Goal: Task Accomplishment & Management: Complete application form

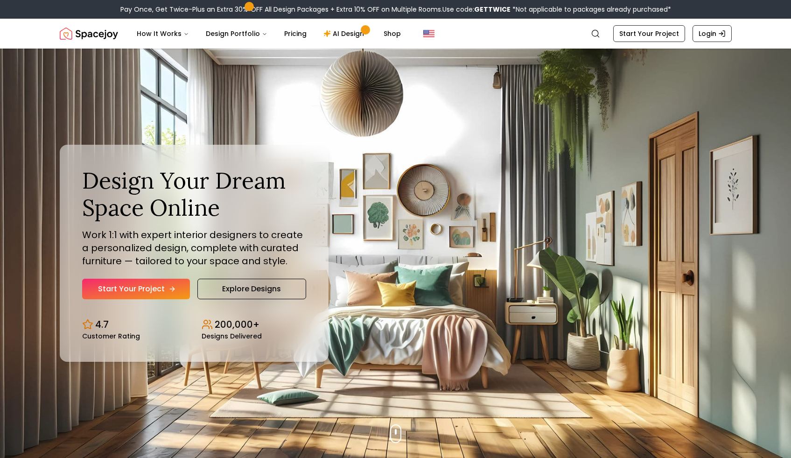
click at [175, 291] on link "Start Your Project" at bounding box center [136, 289] width 108 height 21
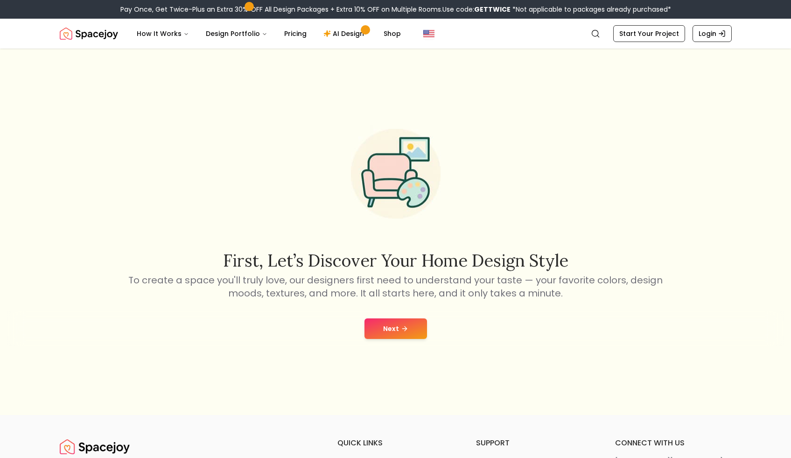
click at [407, 322] on button "Next" at bounding box center [395, 328] width 63 height 21
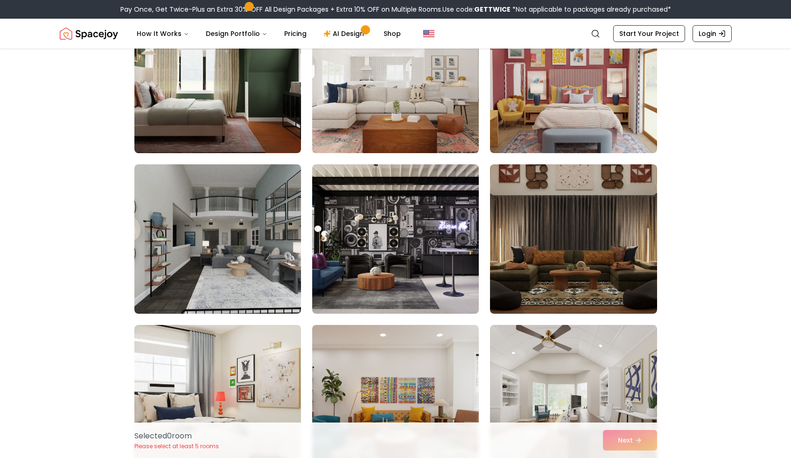
scroll to position [445, 0]
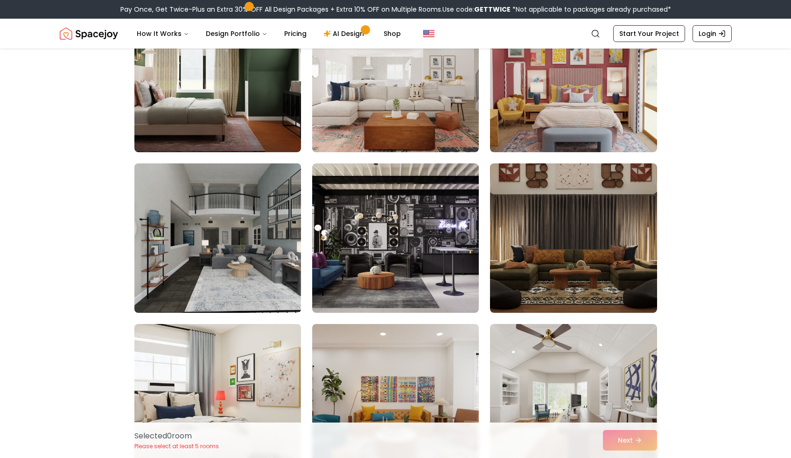
click at [238, 265] on img at bounding box center [217, 238] width 175 height 157
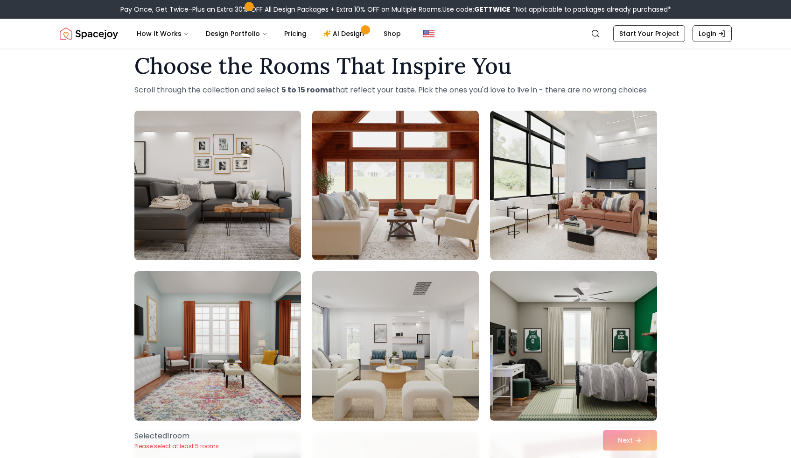
scroll to position [17, 0]
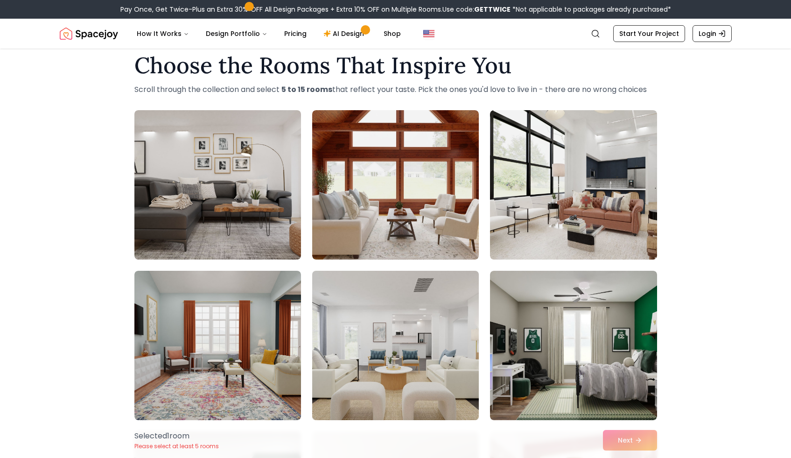
click at [394, 341] on img at bounding box center [395, 345] width 175 height 157
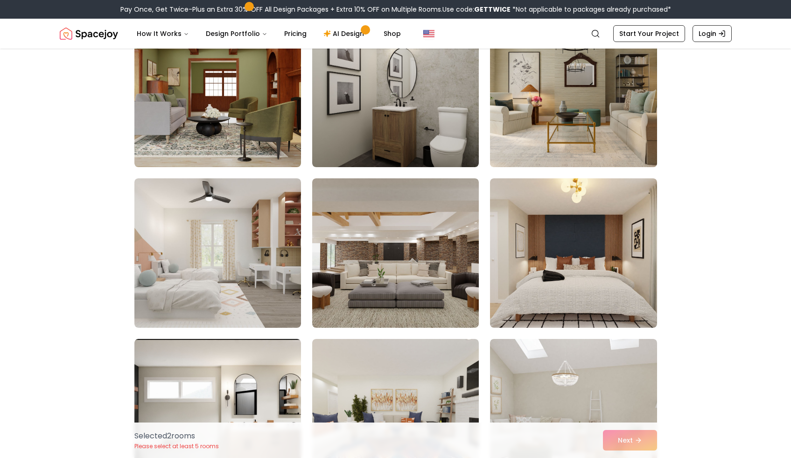
scroll to position [1075, 0]
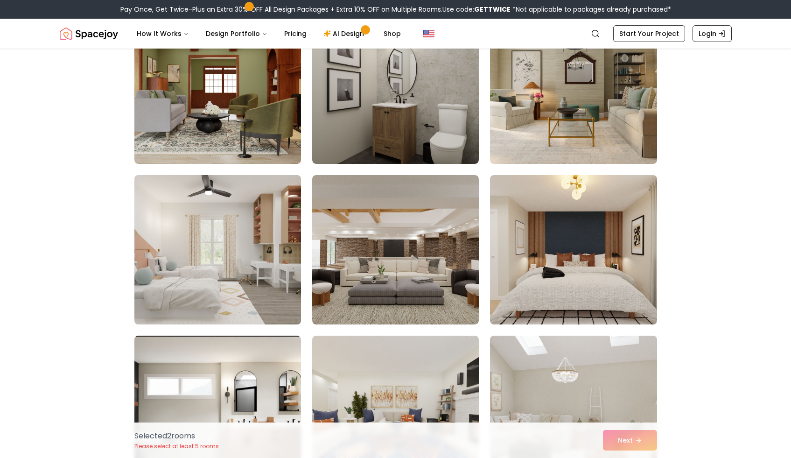
click at [278, 278] on img at bounding box center [217, 249] width 175 height 157
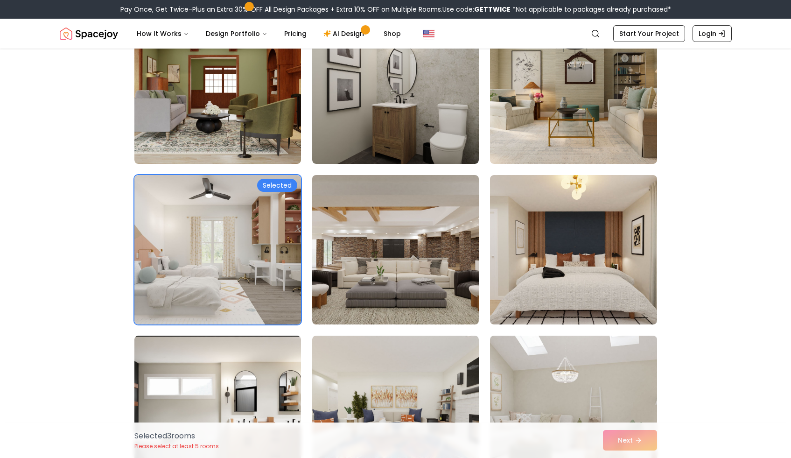
click at [422, 296] on img at bounding box center [395, 249] width 175 height 157
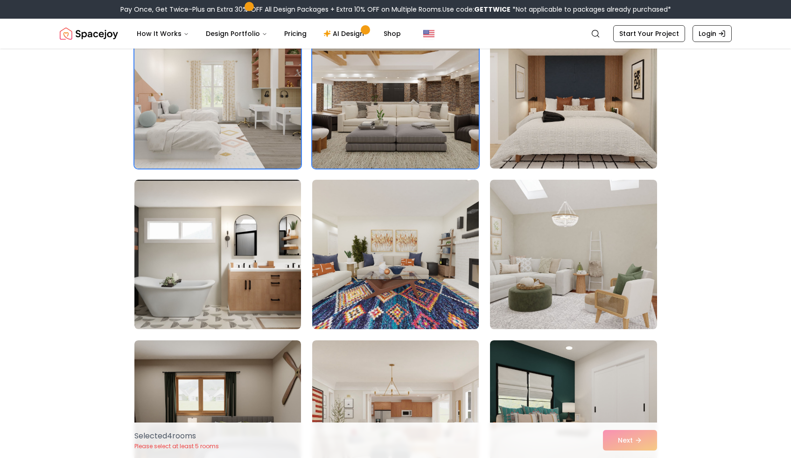
scroll to position [1240, 0]
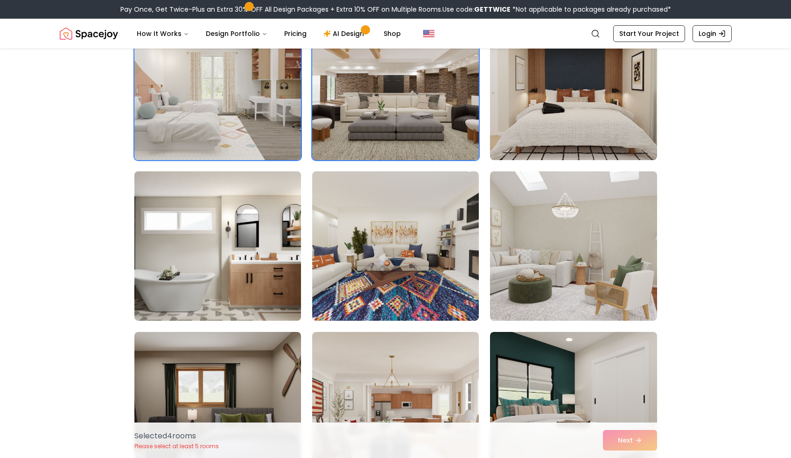
click at [213, 315] on img at bounding box center [217, 245] width 175 height 157
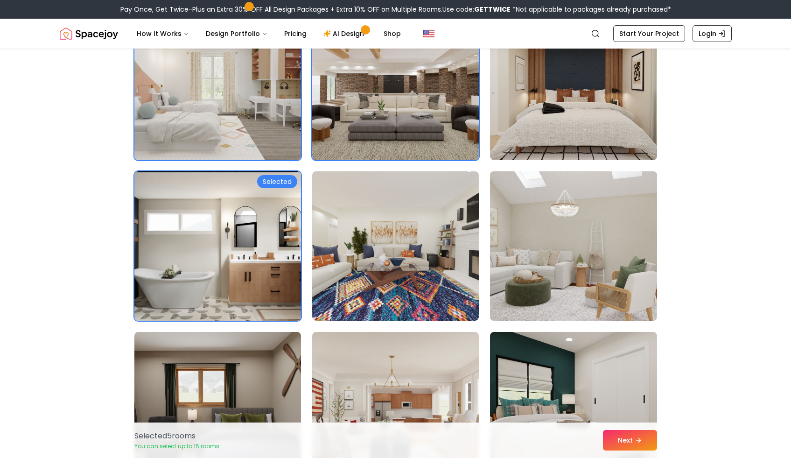
click at [549, 273] on img at bounding box center [573, 245] width 175 height 157
click at [549, 272] on img at bounding box center [573, 245] width 175 height 157
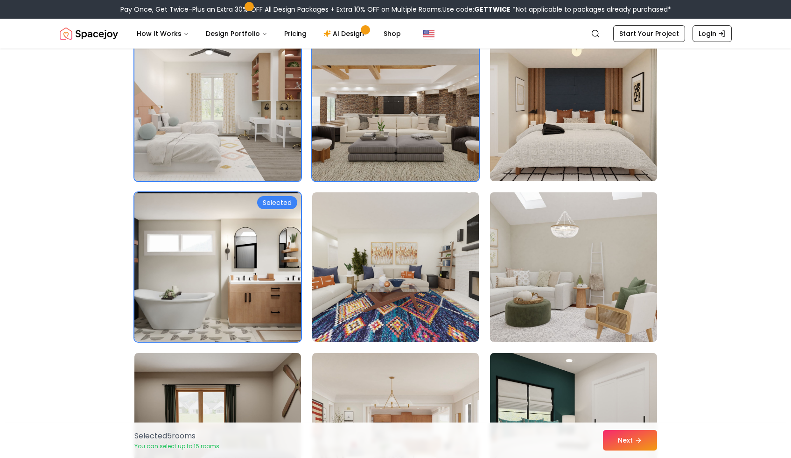
scroll to position [1223, 0]
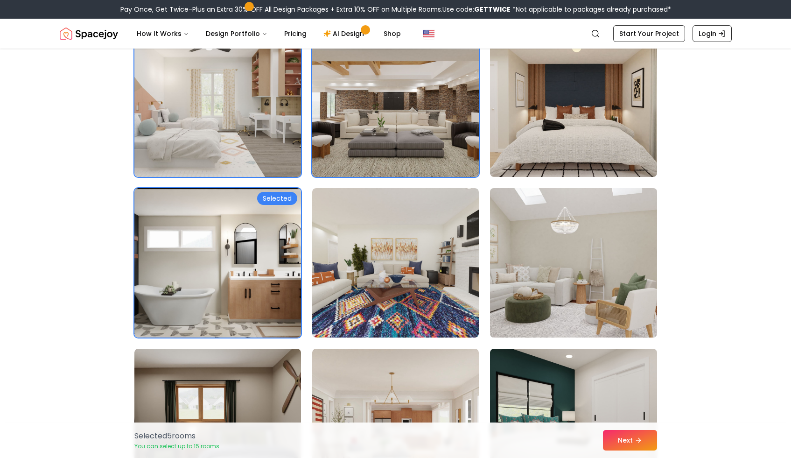
click at [549, 273] on img at bounding box center [573, 262] width 175 height 157
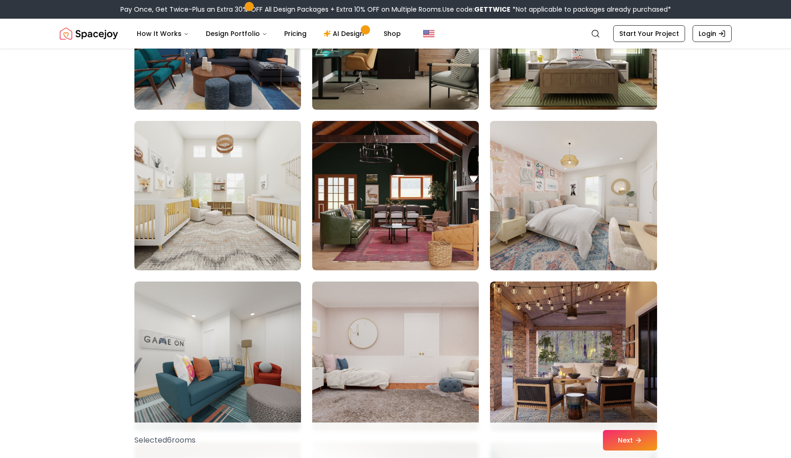
scroll to position [2098, 0]
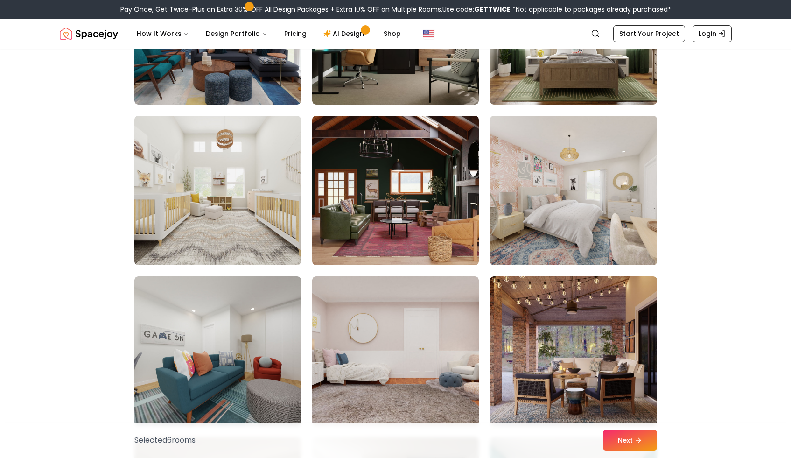
click at [561, 229] on img at bounding box center [573, 190] width 175 height 157
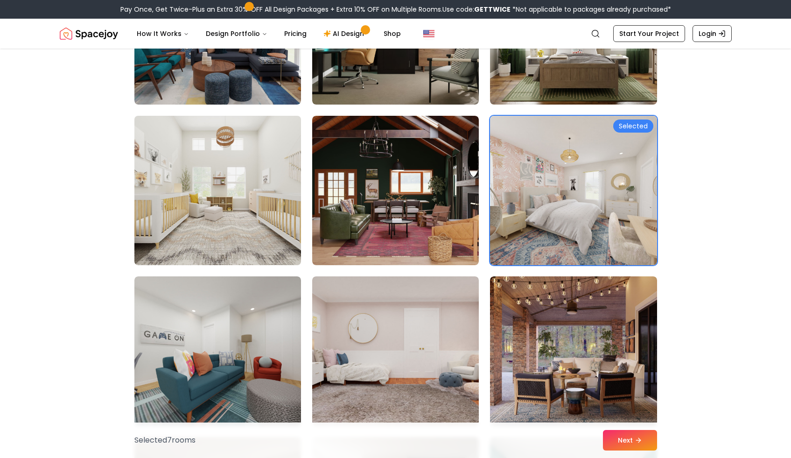
click at [274, 247] on img at bounding box center [217, 190] width 175 height 157
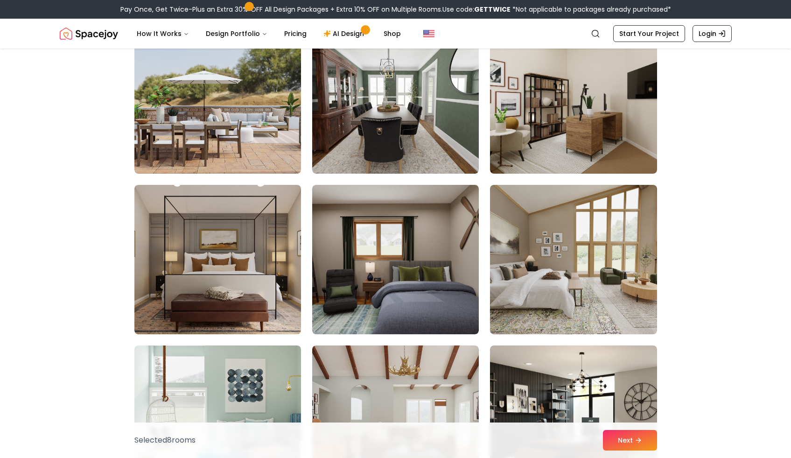
scroll to position [2679, 0]
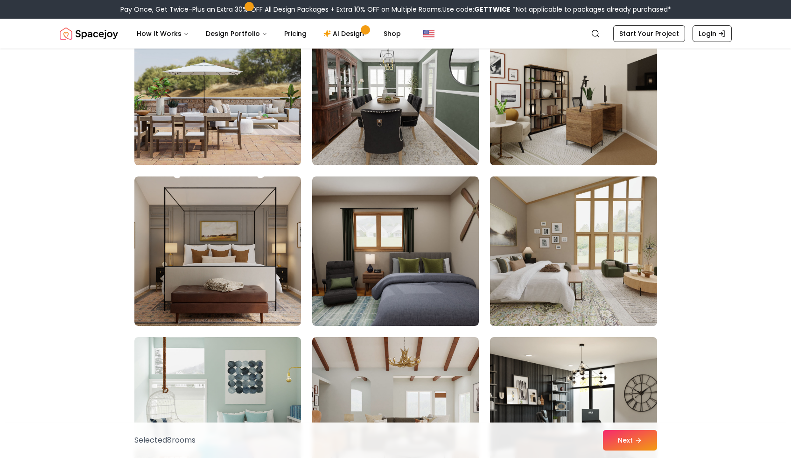
click at [527, 255] on img at bounding box center [573, 251] width 175 height 157
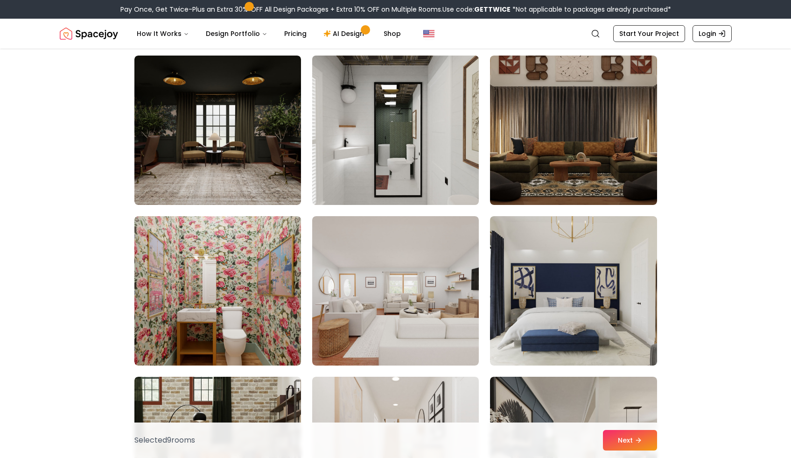
scroll to position [3122, 0]
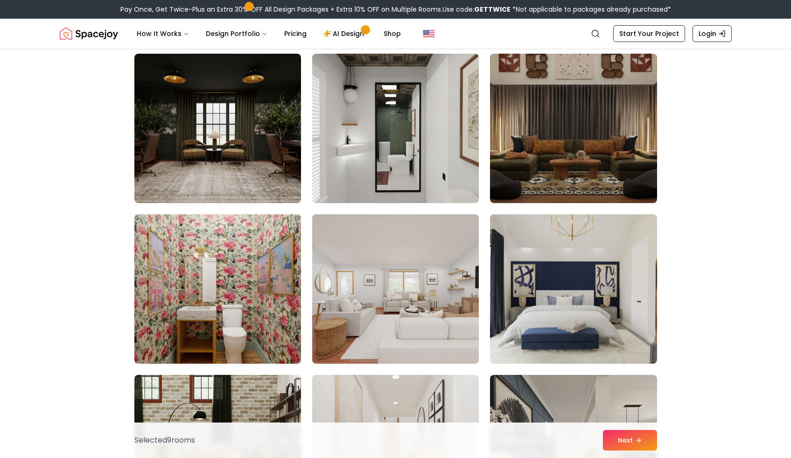
click at [472, 267] on img at bounding box center [395, 288] width 175 height 157
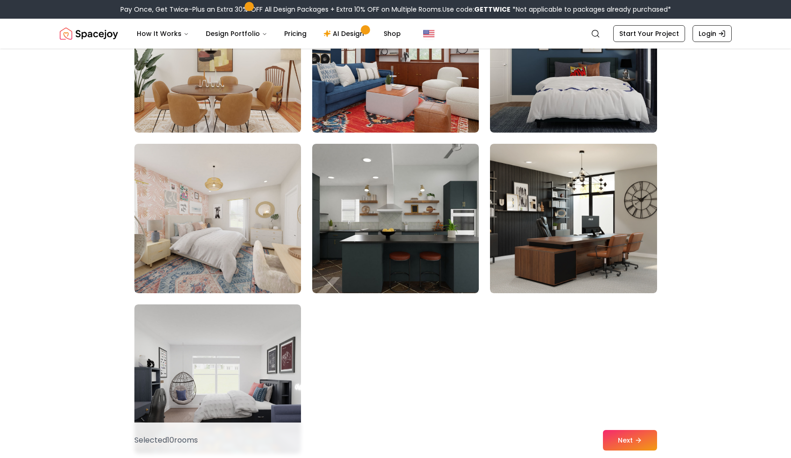
scroll to position [5116, 0]
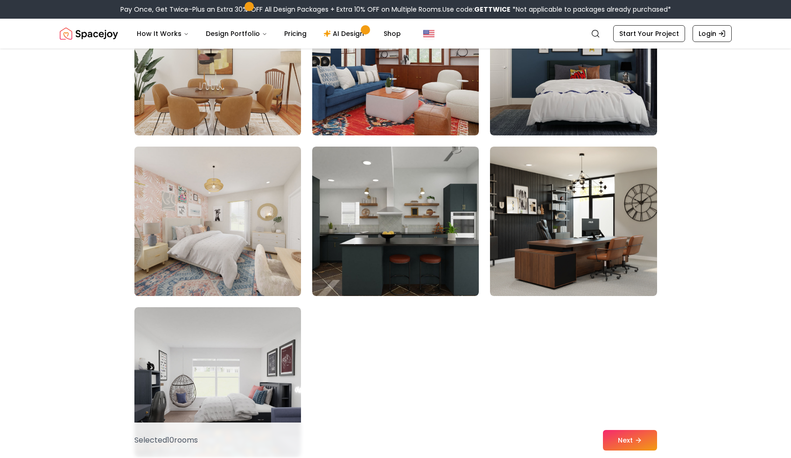
click at [288, 288] on img at bounding box center [217, 221] width 175 height 157
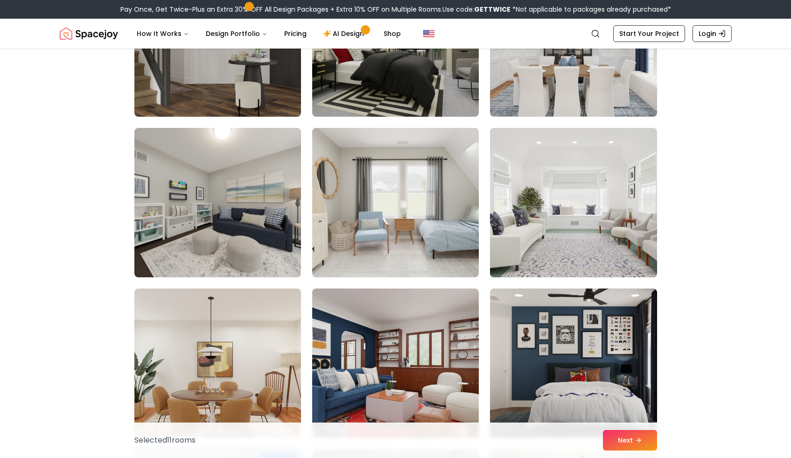
scroll to position [4758, 0]
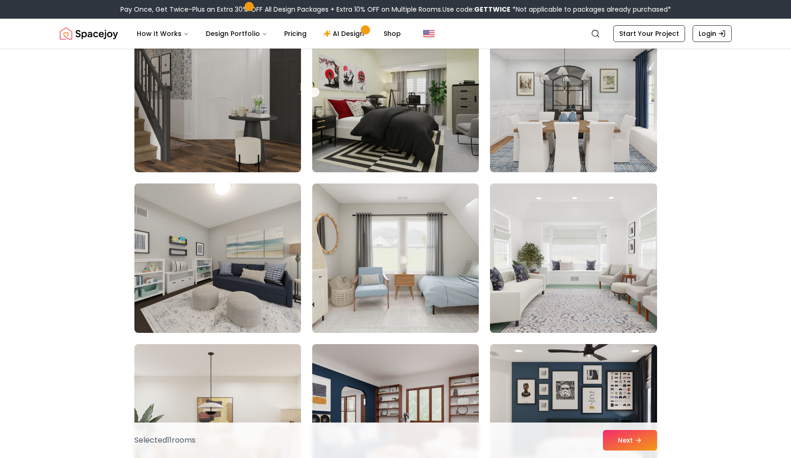
click at [537, 209] on img at bounding box center [573, 258] width 175 height 157
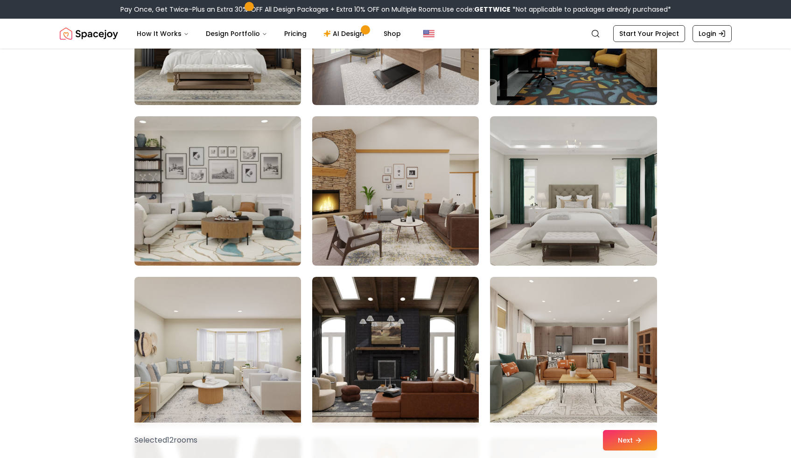
scroll to position [4016, 0]
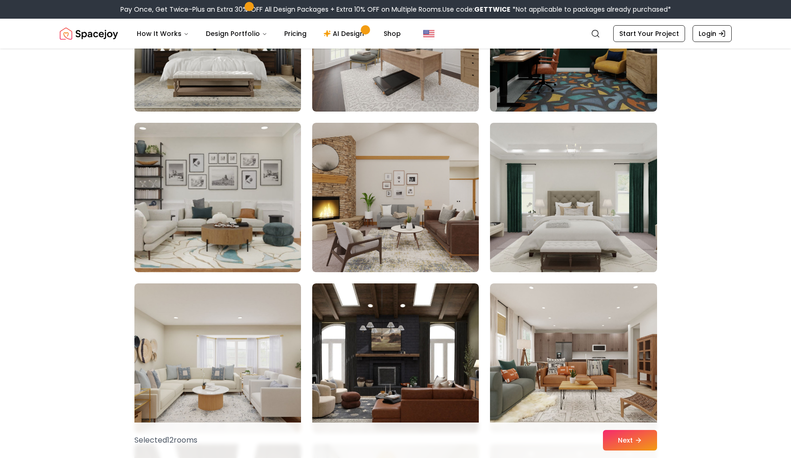
click at [553, 221] on img at bounding box center [573, 197] width 175 height 157
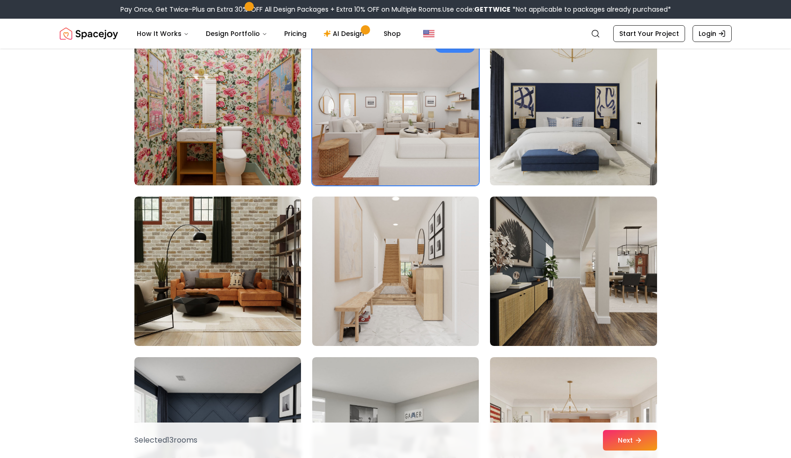
scroll to position [3304, 0]
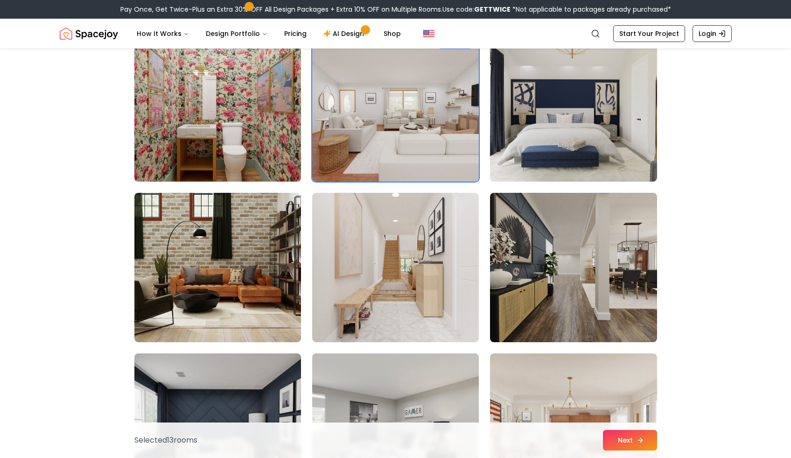
click at [623, 445] on button "Next" at bounding box center [630, 440] width 54 height 21
